Goal: Task Accomplishment & Management: Complete application form

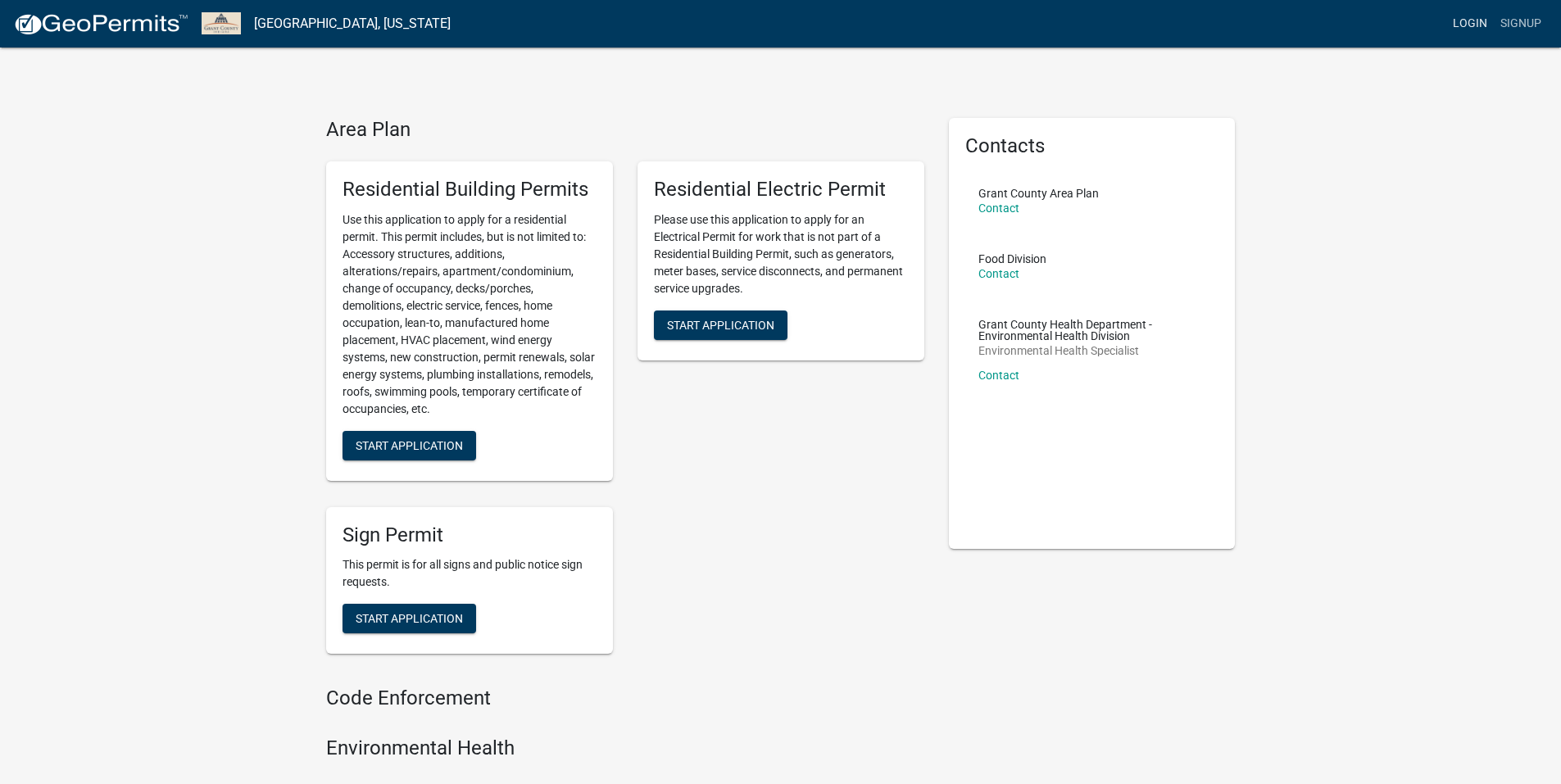
click at [1467, 29] on link "Login" at bounding box center [1470, 23] width 48 height 31
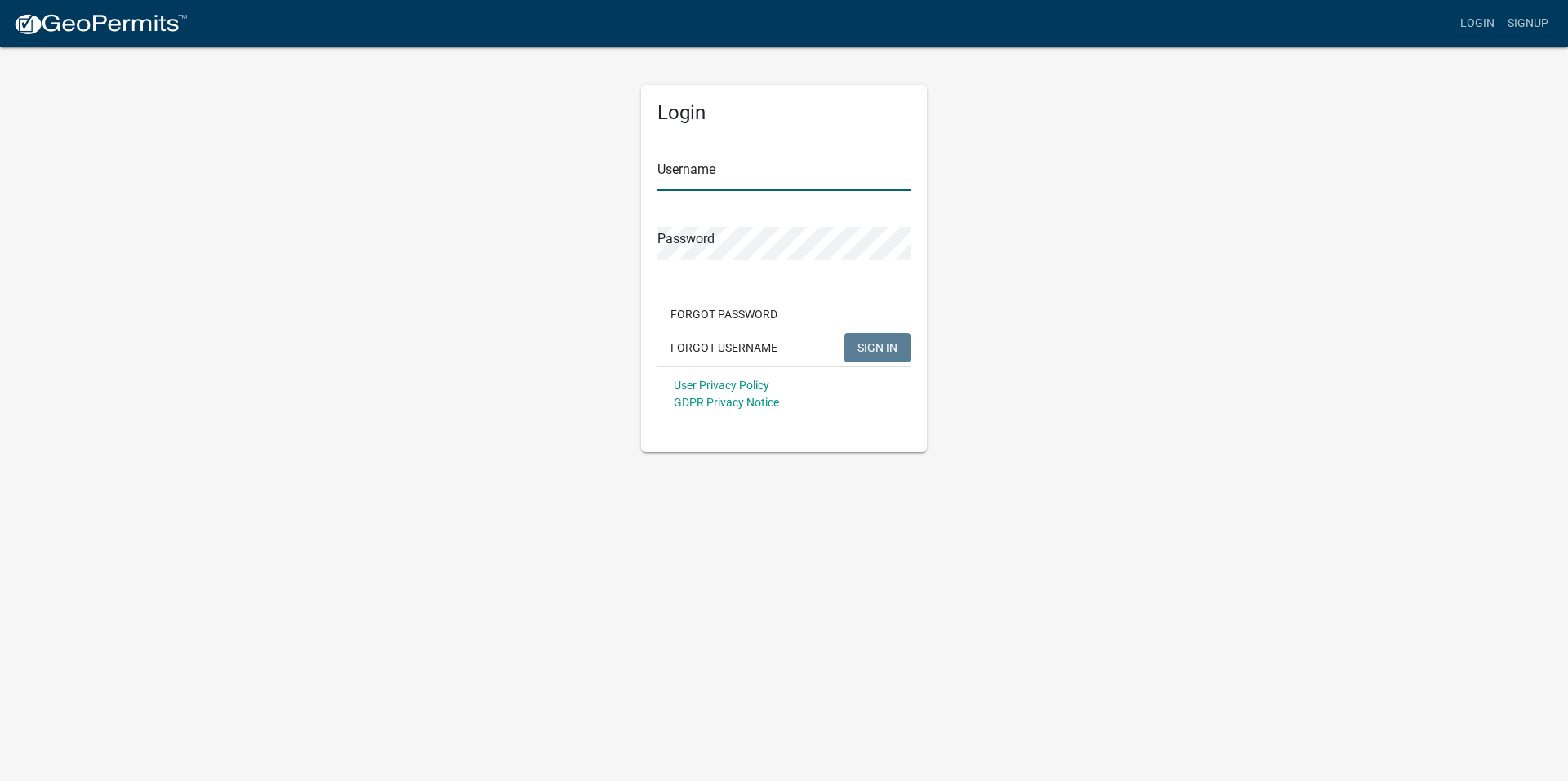
type input "AboveAllConstruction"
click at [872, 352] on span "SIGN IN" at bounding box center [877, 346] width 40 height 13
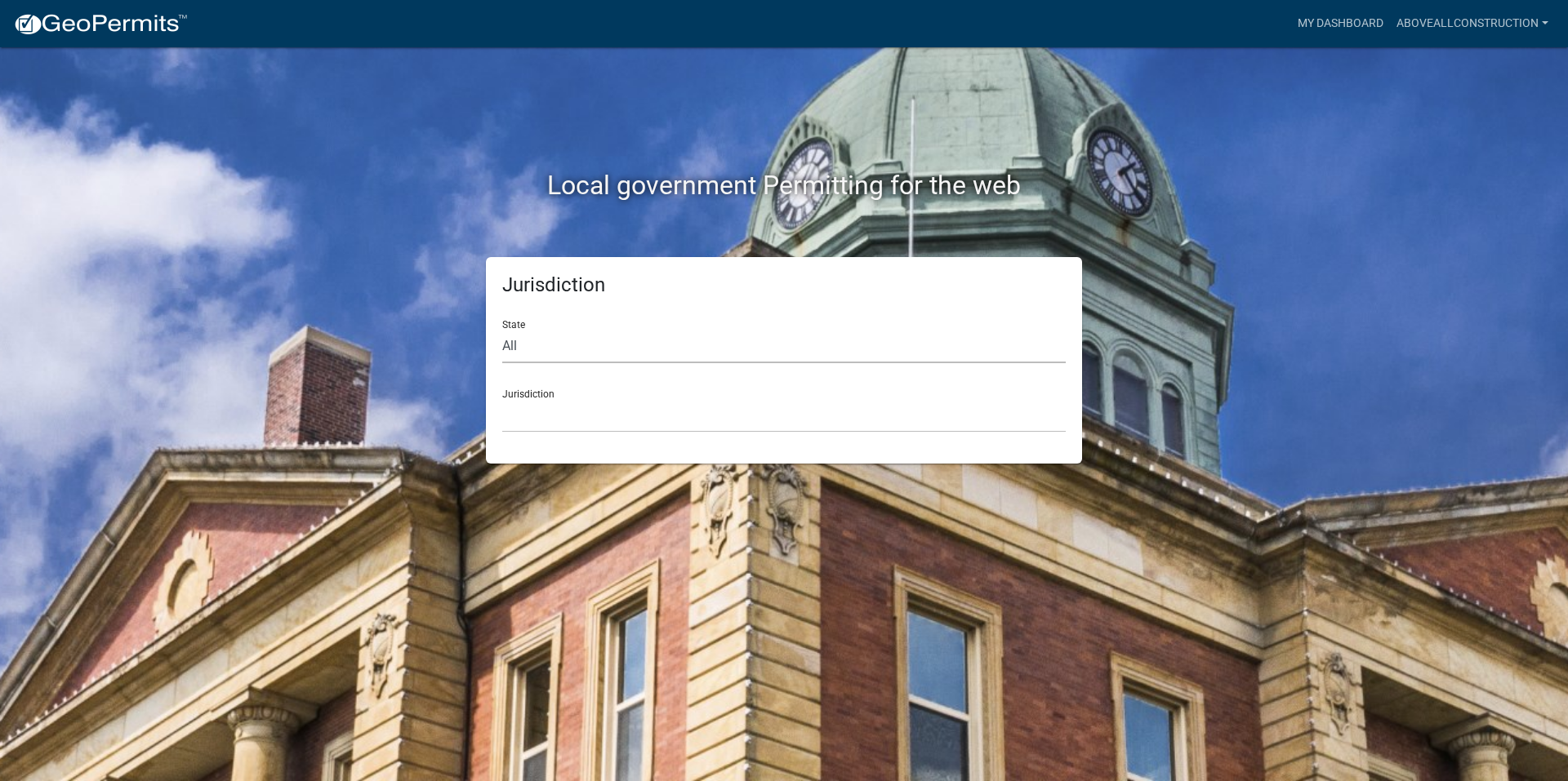
click at [593, 348] on select "All [US_STATE] [US_STATE] [US_STATE] [US_STATE] [US_STATE] [US_STATE] [US_STATE…" at bounding box center [784, 346] width 564 height 34
select select "[US_STATE]"
click at [502, 330] on select "All [US_STATE] [US_STATE] [US_STATE] [US_STATE] [US_STATE] [US_STATE] [US_STATE…" at bounding box center [784, 346] width 564 height 34
click at [585, 424] on select "City of [GEOGRAPHIC_DATA], [US_STATE] City of [GEOGRAPHIC_DATA], [US_STATE] Cit…" at bounding box center [784, 416] width 564 height 34
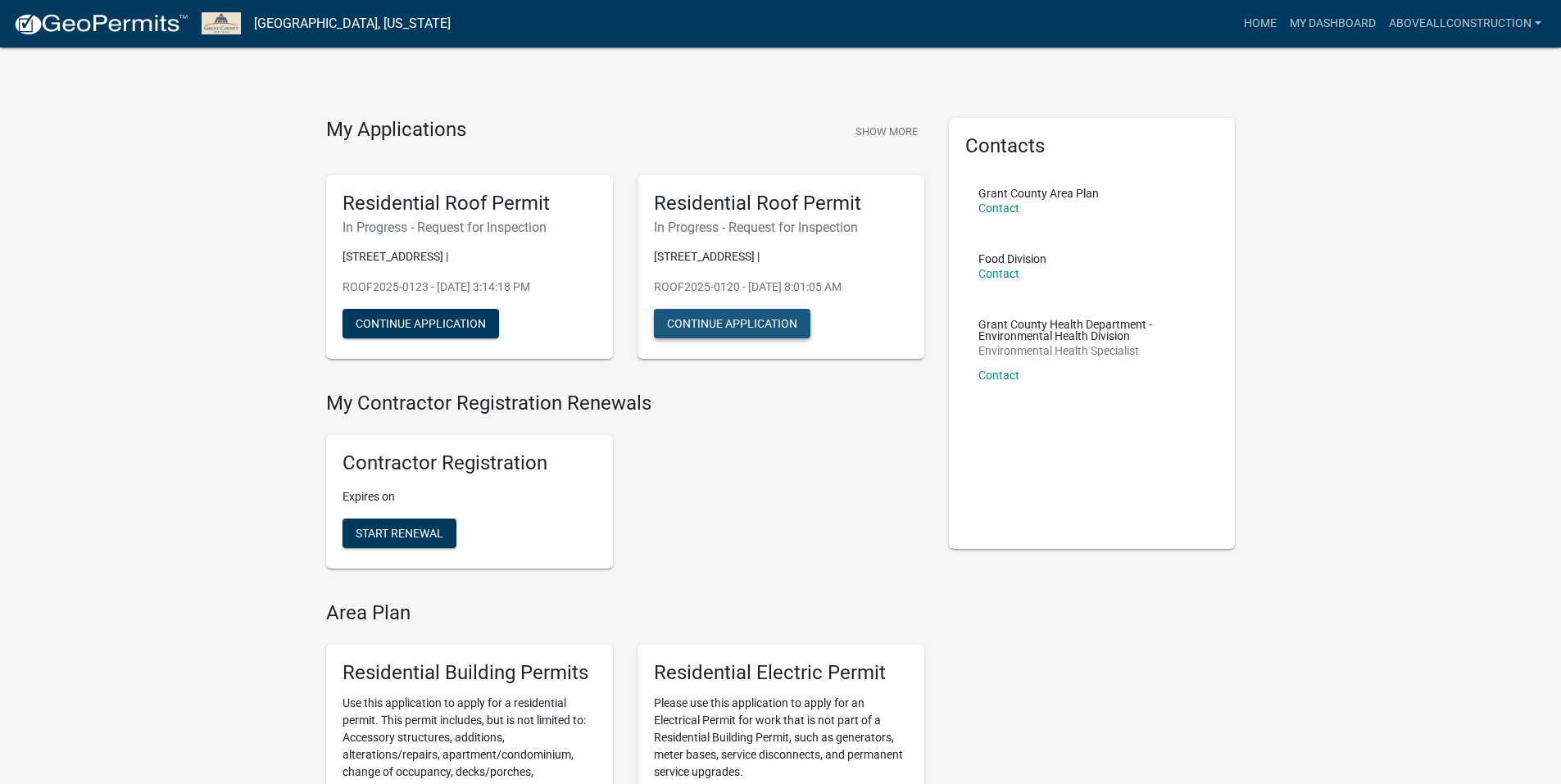
click at [727, 317] on button "Continue Application" at bounding box center [732, 323] width 156 height 29
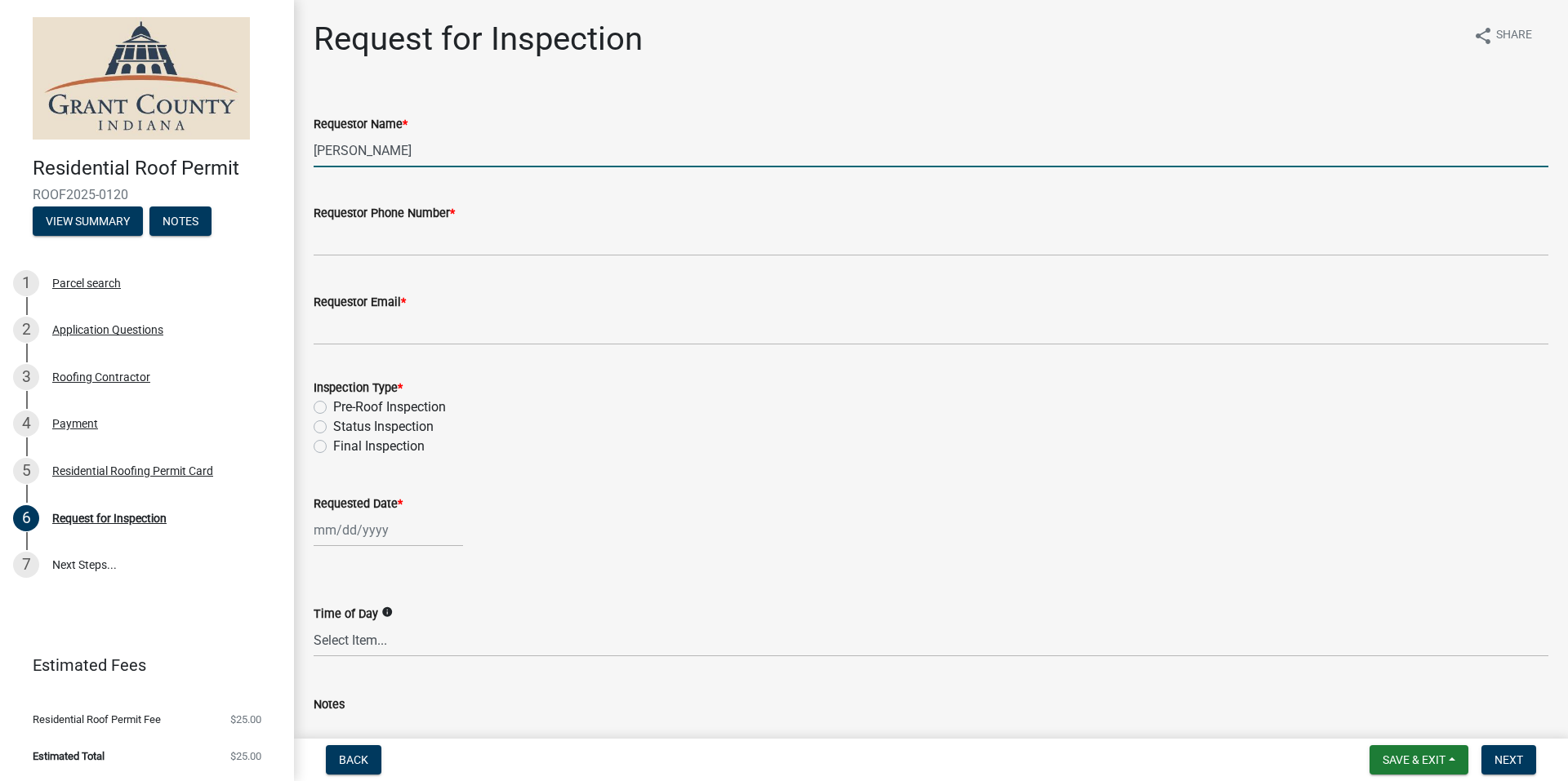
drag, startPoint x: 421, startPoint y: 150, endPoint x: 282, endPoint y: 156, distance: 139.1
click at [282, 156] on div "Residential Roof Permit ROOF2025-0120 View Summary Notes 1 Parcel search 2 Appl…" at bounding box center [784, 390] width 1568 height 781
type input "[PERSON_NAME]"
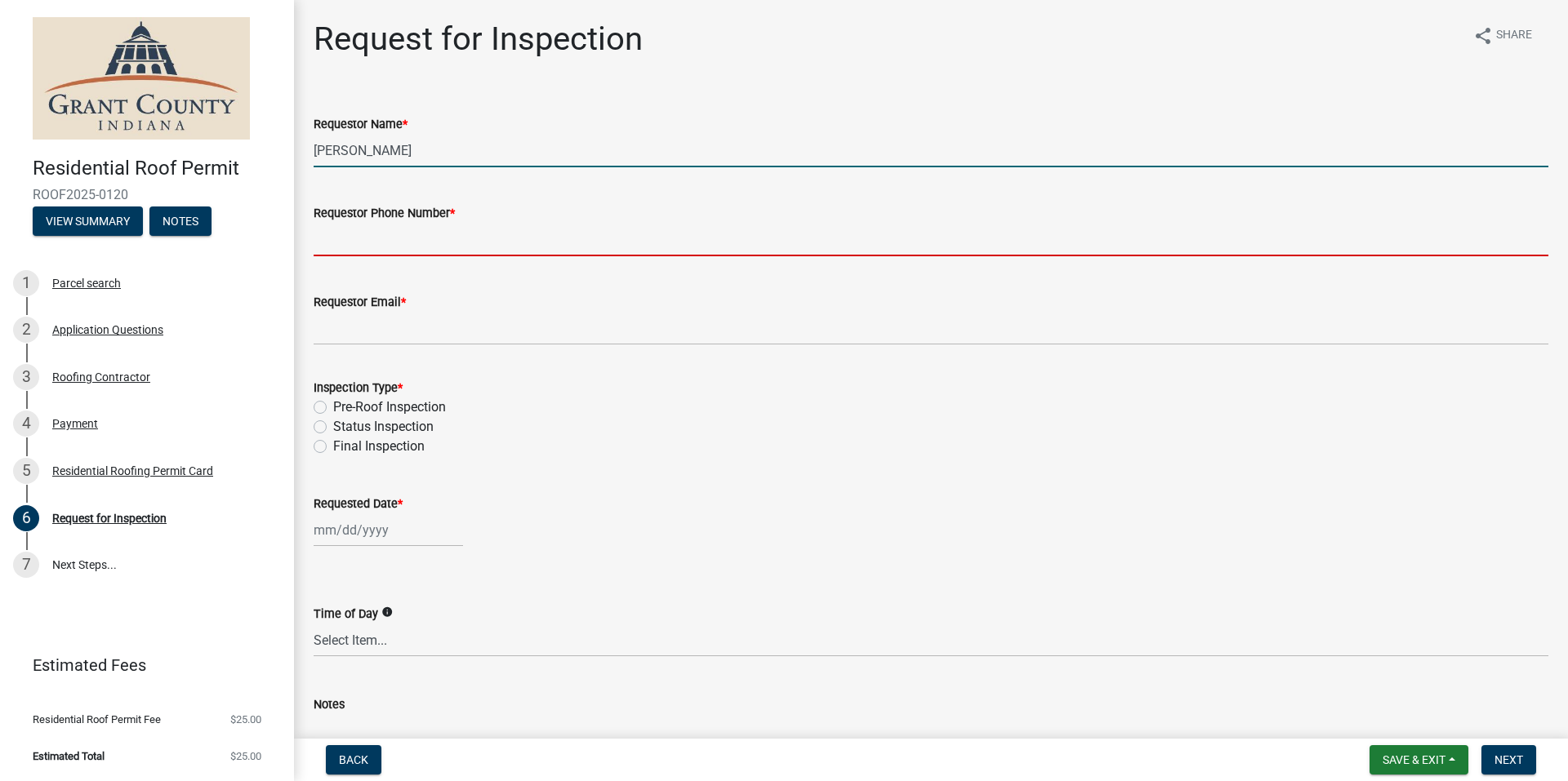
click at [364, 241] on input "Requestor Phone Number *" at bounding box center [931, 239] width 1234 height 34
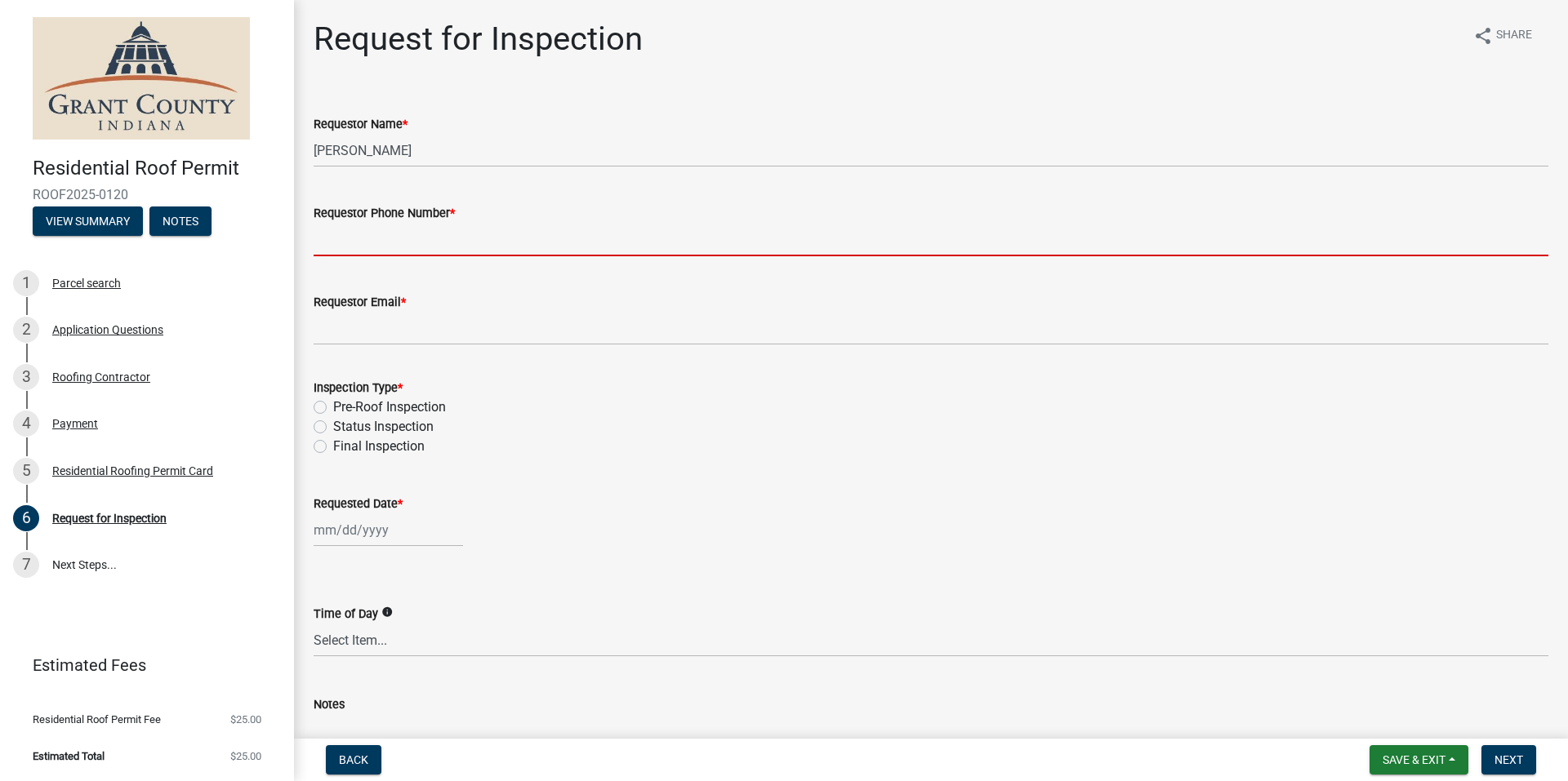
type input "[PHONE_NUMBER]"
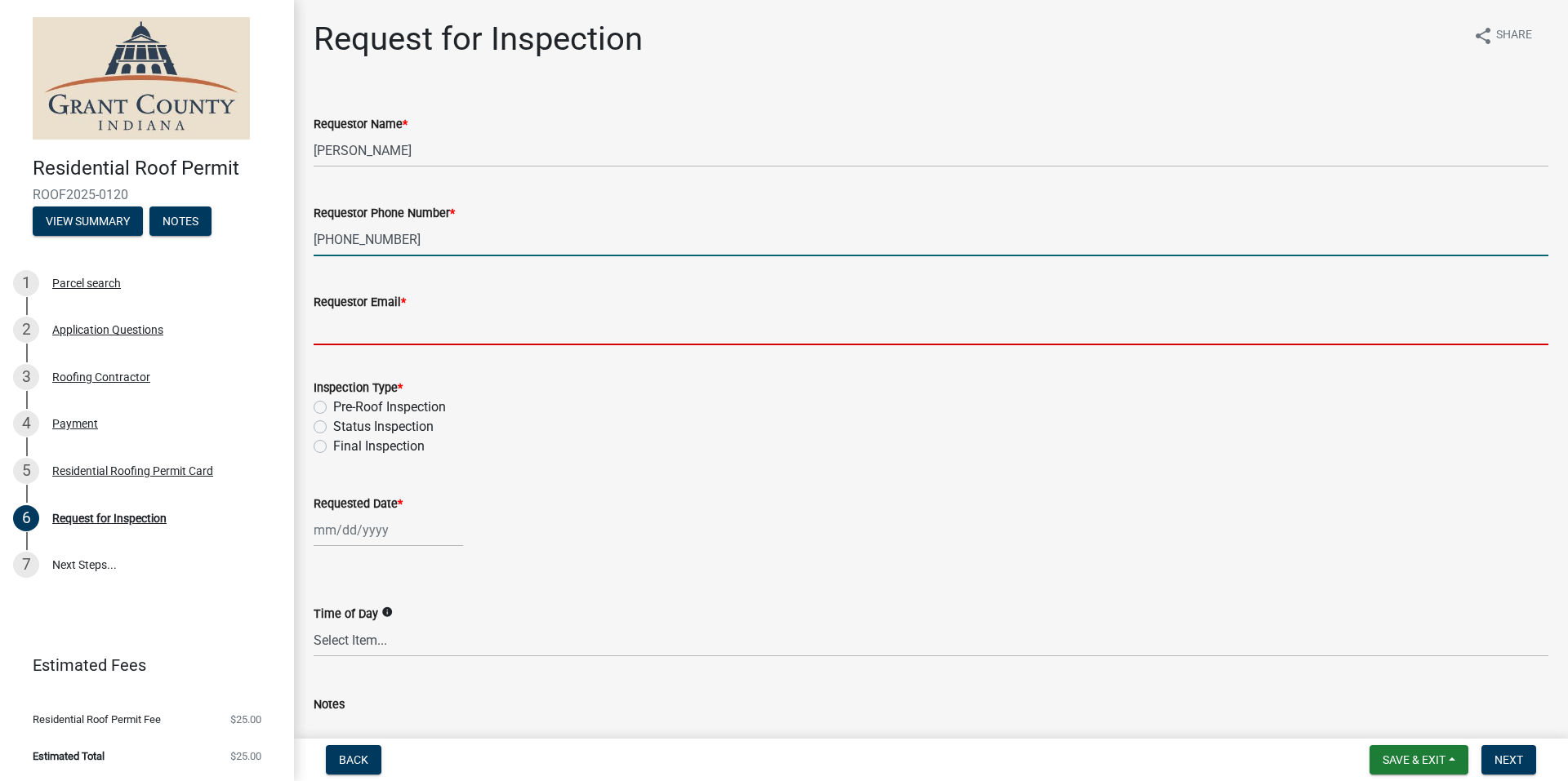
type input "[EMAIL_ADDRESS][DOMAIN_NAME]"
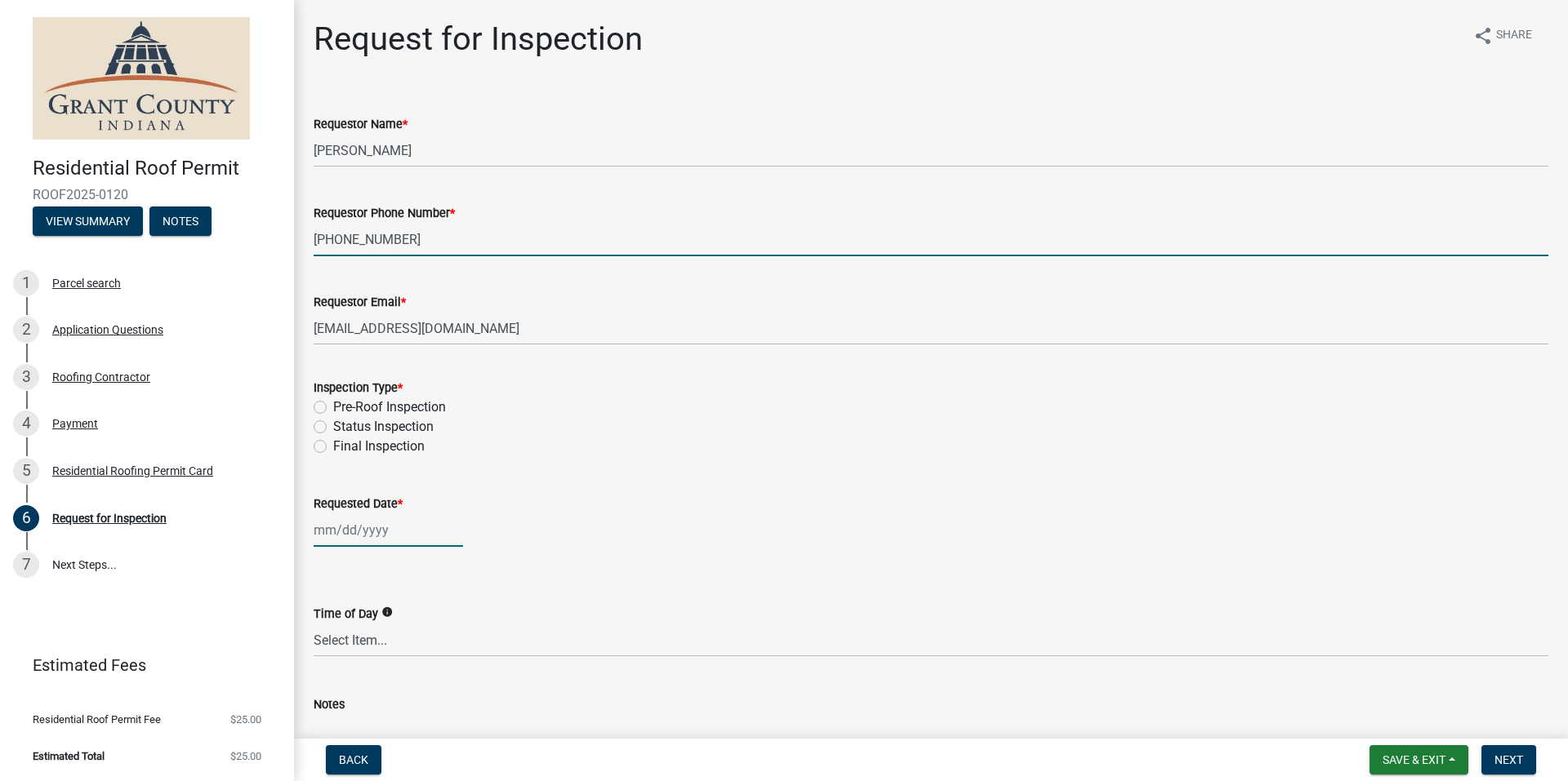
type input "[DATE]"
select select "8"
select select "2025"
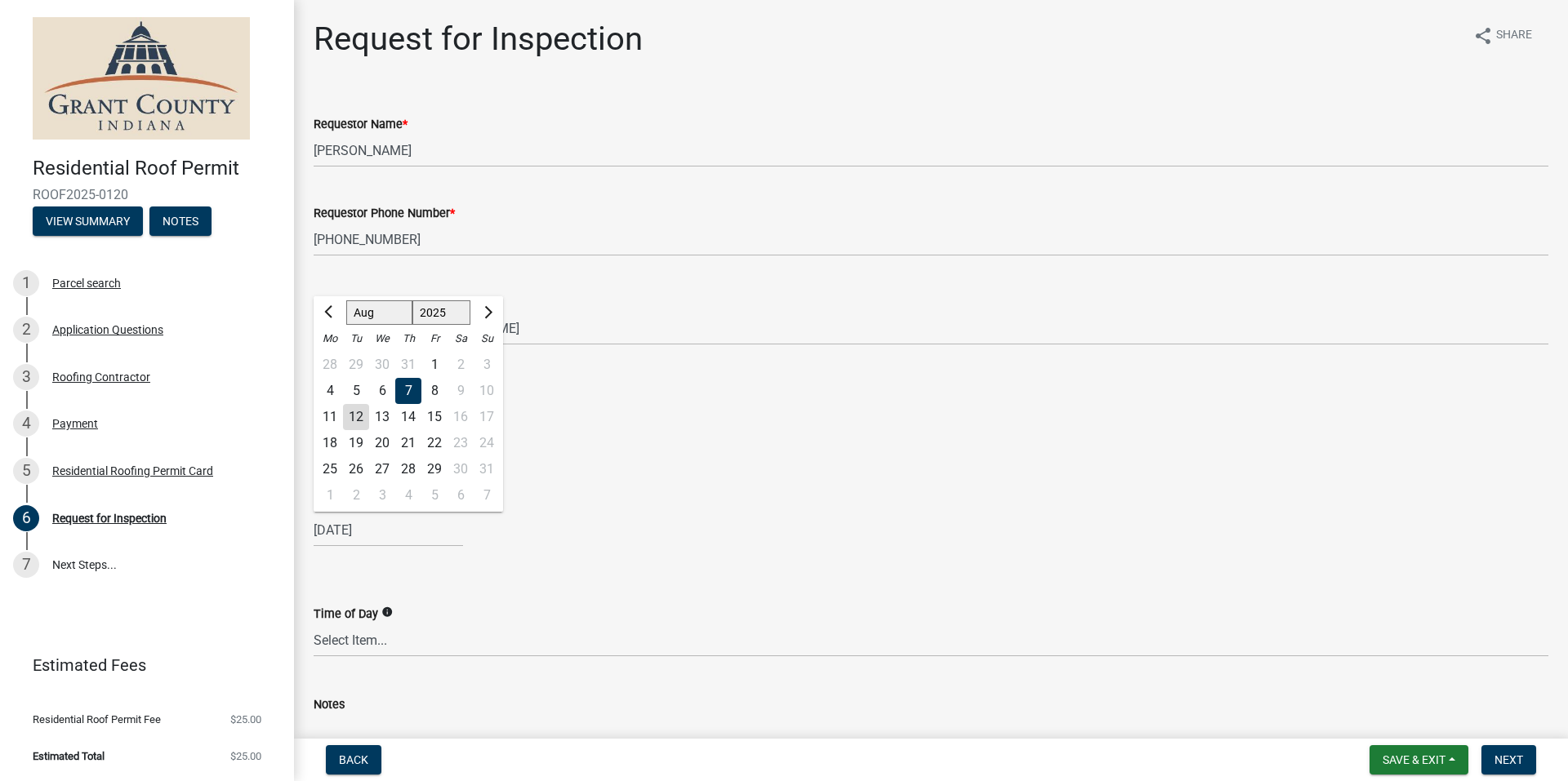
click at [591, 410] on div "Pre-Roof Inspection" at bounding box center [931, 407] width 1234 height 20
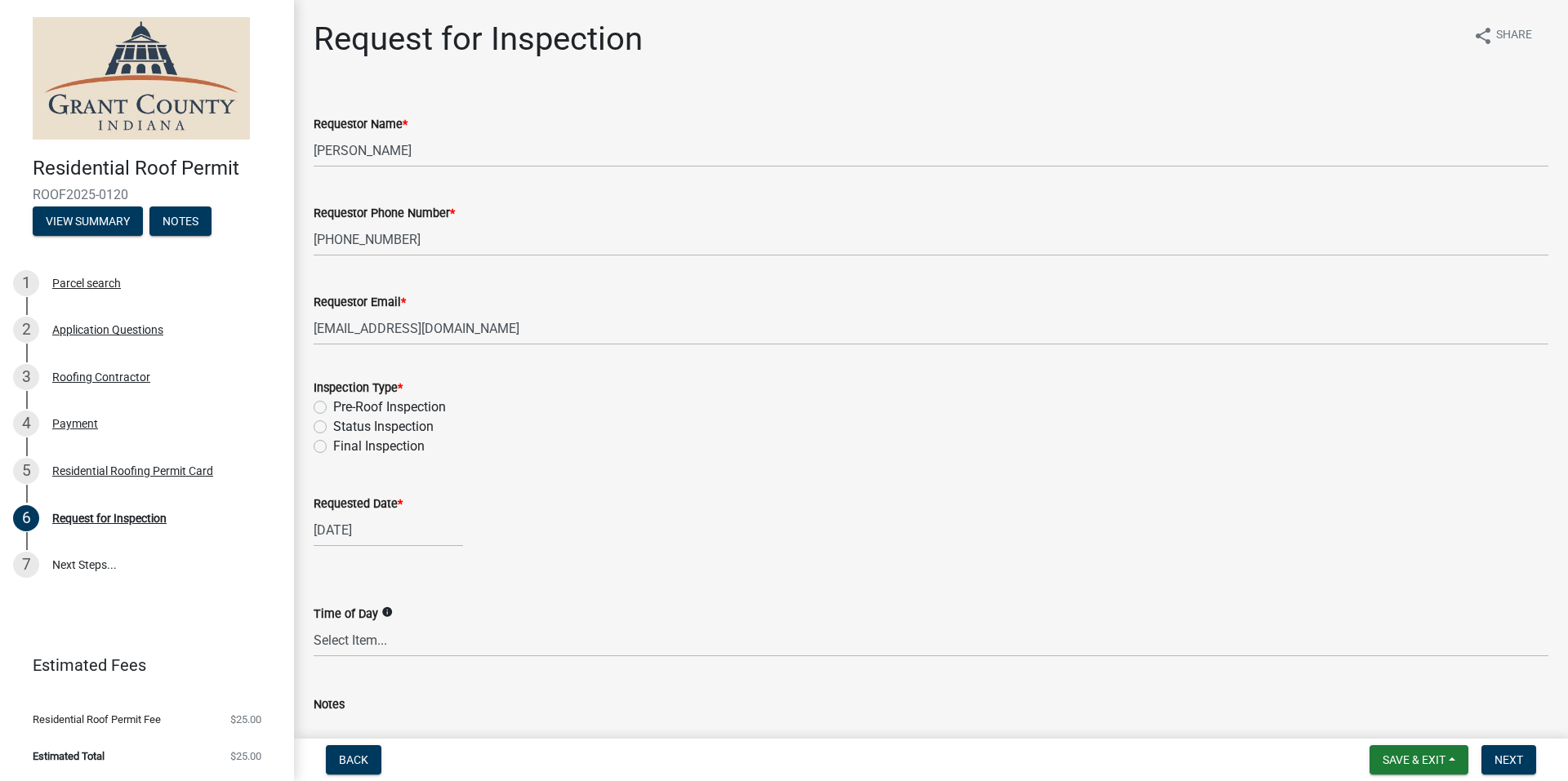
click at [333, 448] on label "Final Inspection" at bounding box center [379, 446] width 92 height 20
click at [333, 448] on input "Final Inspection" at bounding box center [338, 441] width 10 height 10
radio input "true"
click at [427, 530] on div "[DATE]" at bounding box center [388, 530] width 150 height 34
select select "8"
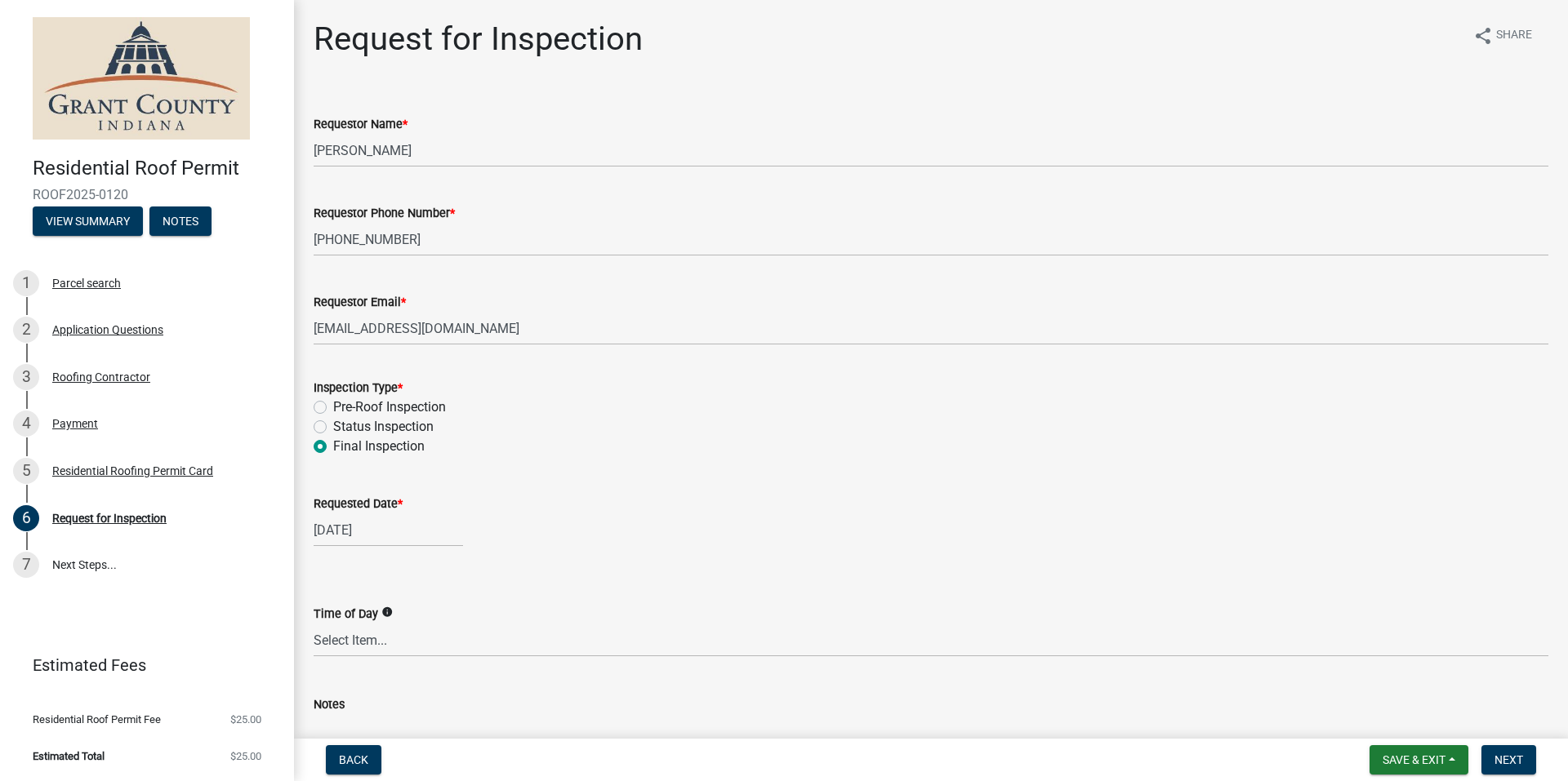
select select "2025"
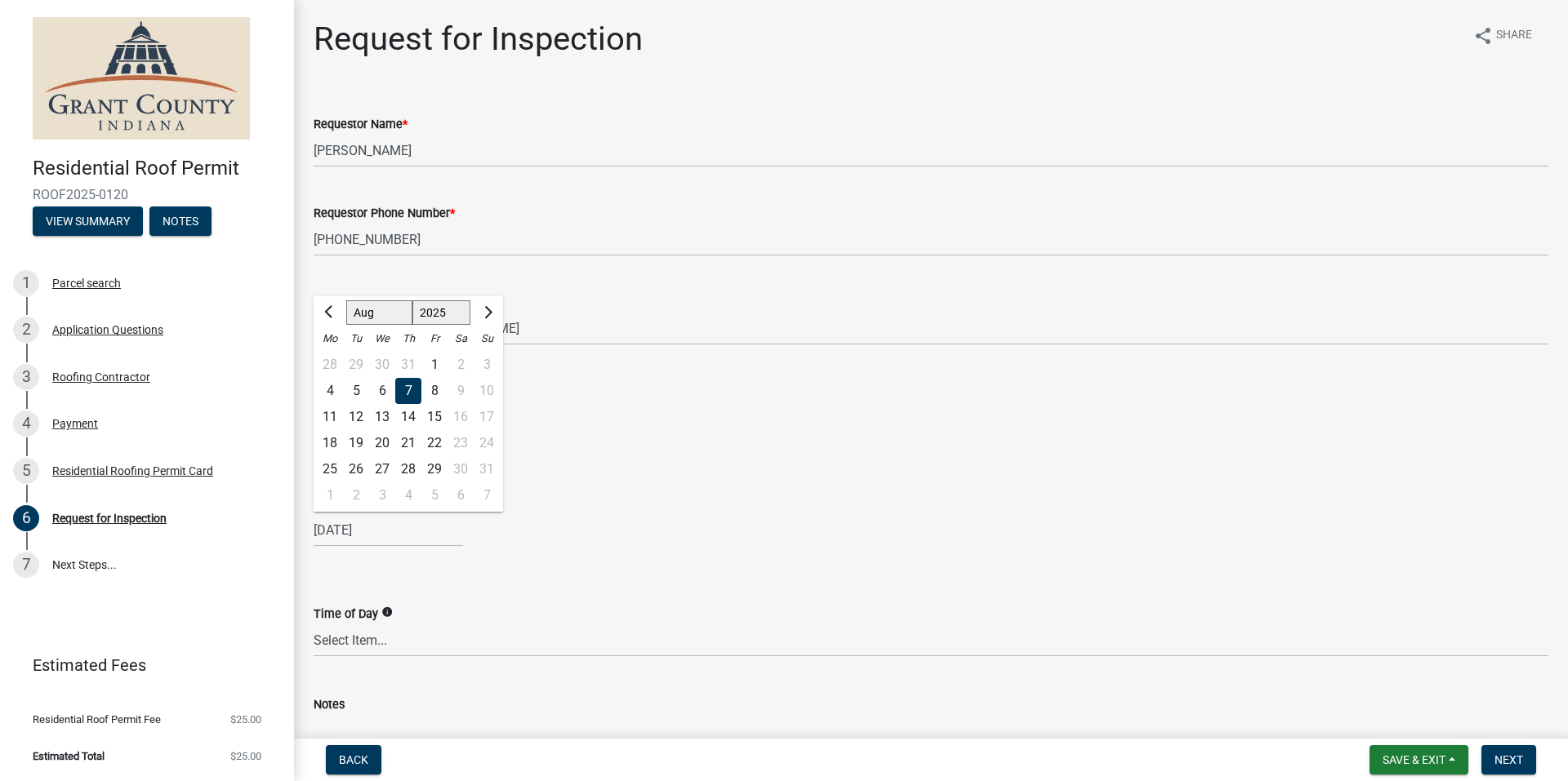
click at [354, 419] on div "12" at bounding box center [356, 417] width 26 height 26
type input "[DATE]"
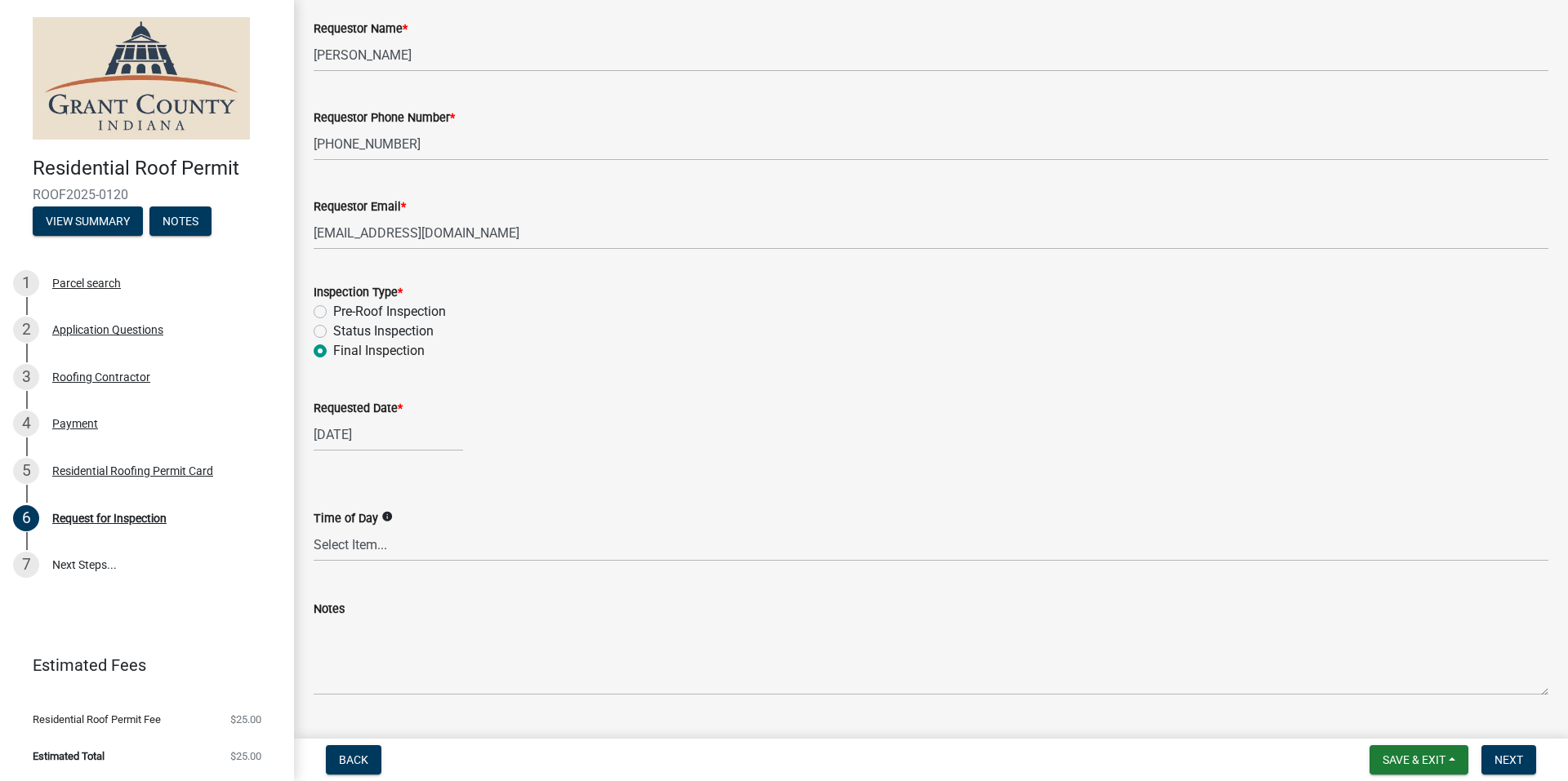
scroll to position [136, 0]
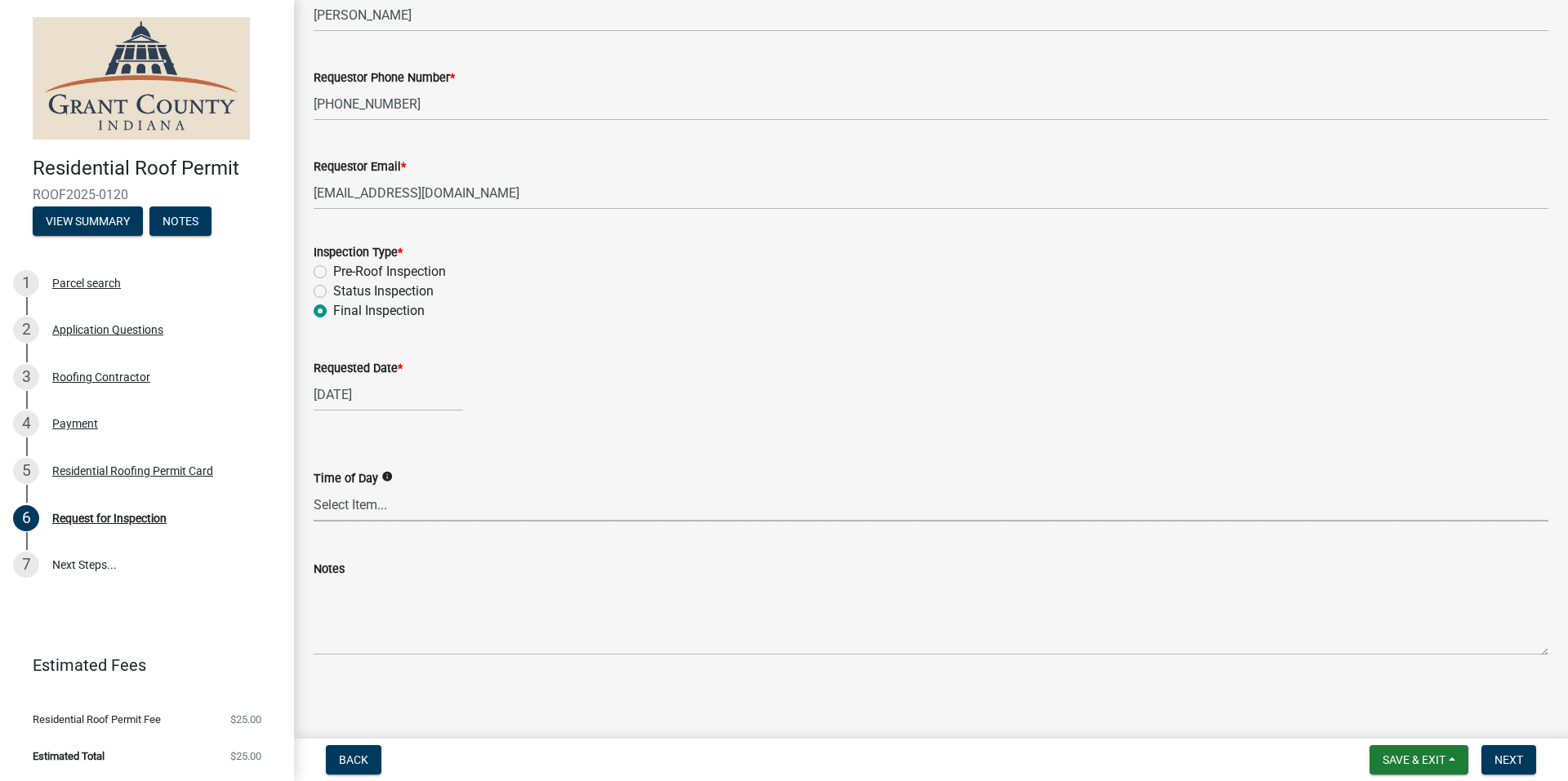
click at [347, 508] on select "Select Item... AM PM Anytime" at bounding box center [931, 505] width 1234 height 34
click at [314, 488] on select "Select Item... AM PM Anytime" at bounding box center [931, 505] width 1234 height 34
select select "b295104e-8323-4e41-b57e-5e62d3e6ae0f"
click at [1506, 757] on span "Next" at bounding box center [1508, 759] width 29 height 13
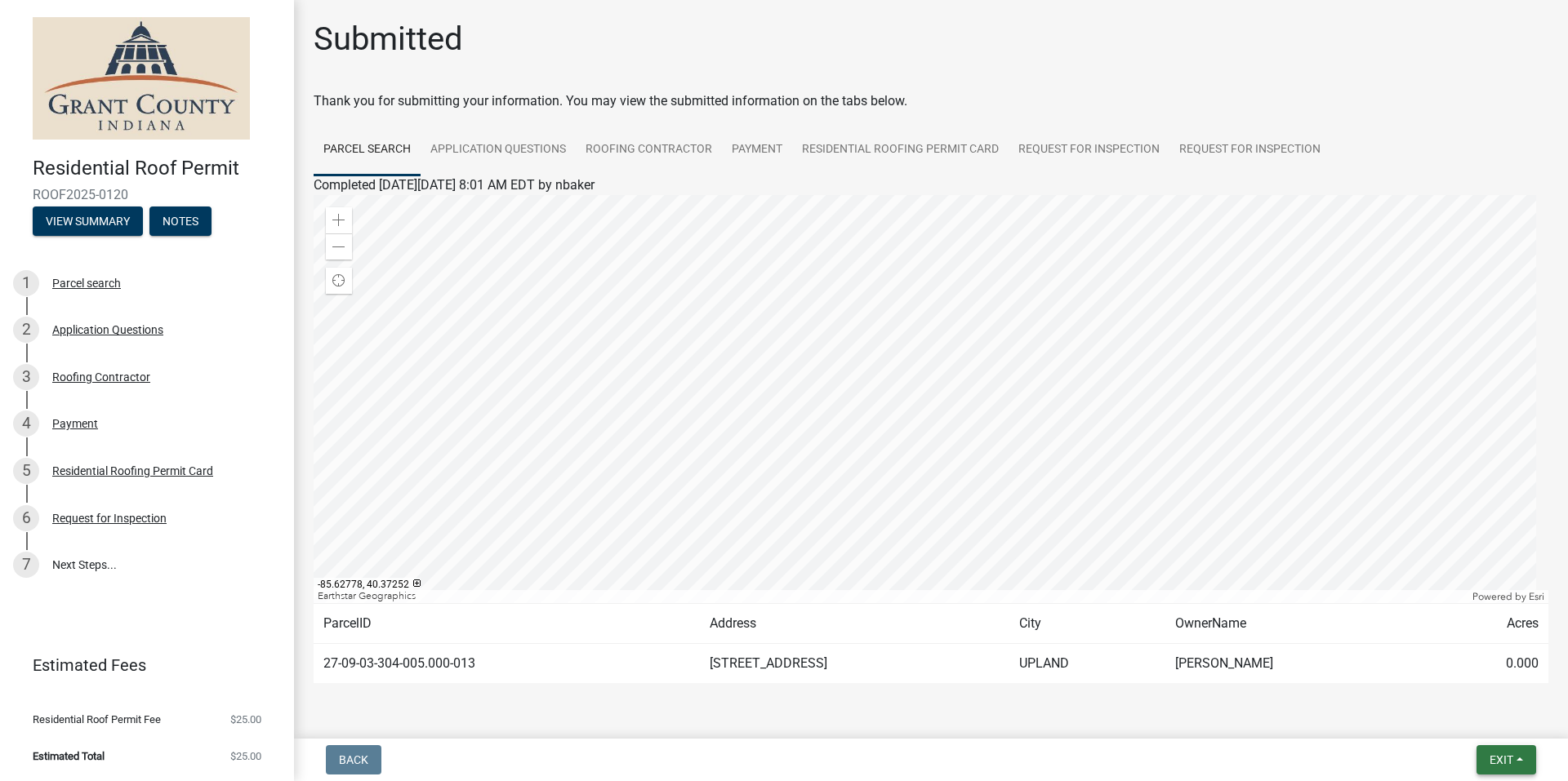
click at [1507, 759] on span "Exit" at bounding box center [1501, 759] width 23 height 13
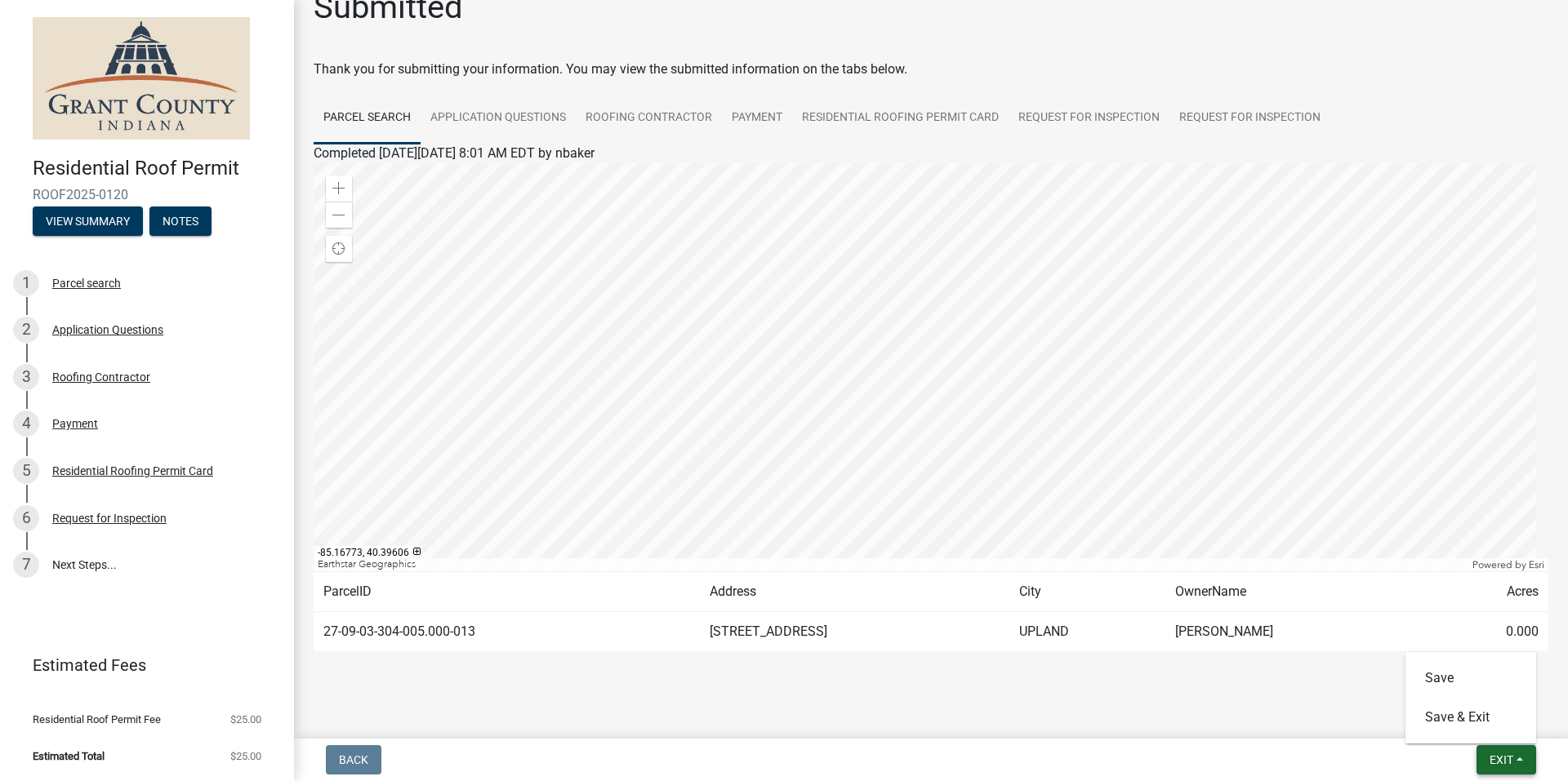
scroll to position [48, 0]
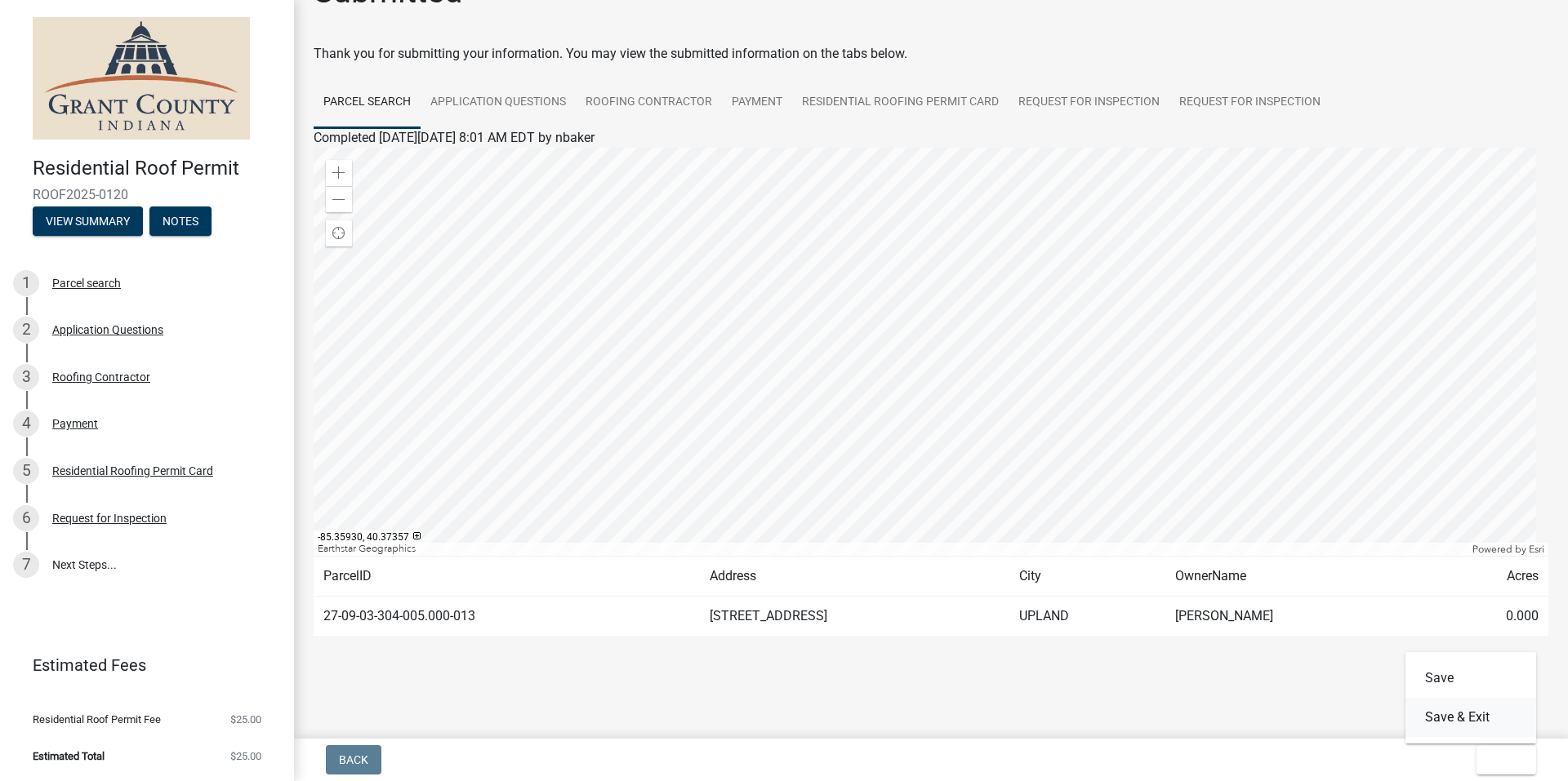
click at [1430, 718] on button "Save & Exit" at bounding box center [1470, 717] width 131 height 39
